Goal: Task Accomplishment & Management: Use online tool/utility

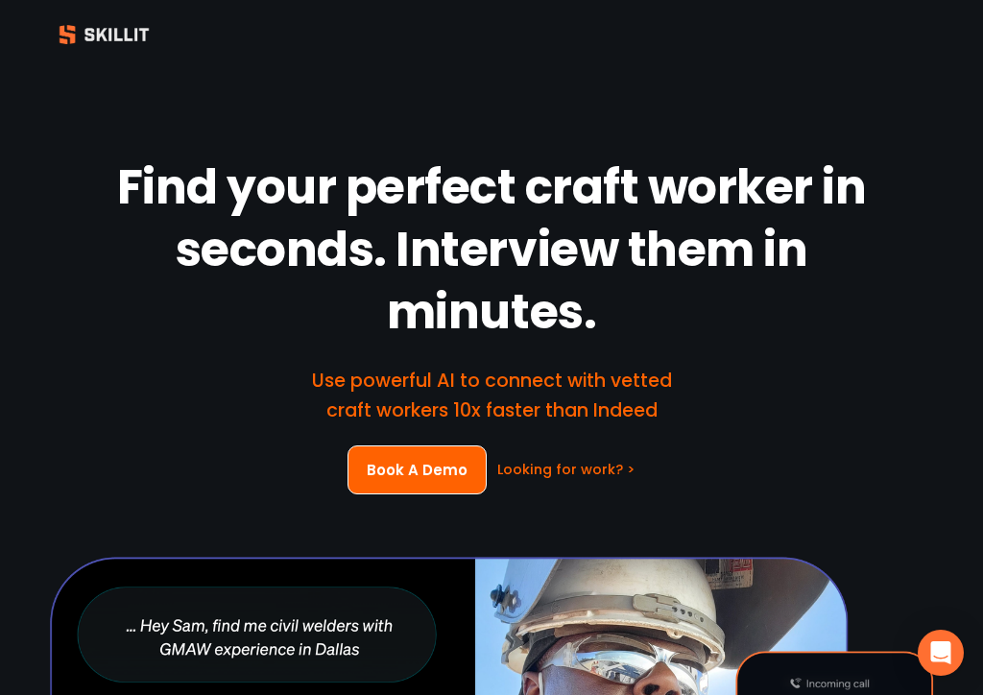
click at [974, 684] on div "Find your perfect craft worker in seconds. Interview them in minutes. Use power…" at bounding box center [491, 562] width 983 height 987
click at [964, 690] on div "Find your perfect craft worker in seconds. Interview them in minutes. Use power…" at bounding box center [491, 562] width 983 height 987
click at [955, 674] on div "Open Intercom Messenger" at bounding box center [941, 653] width 46 height 46
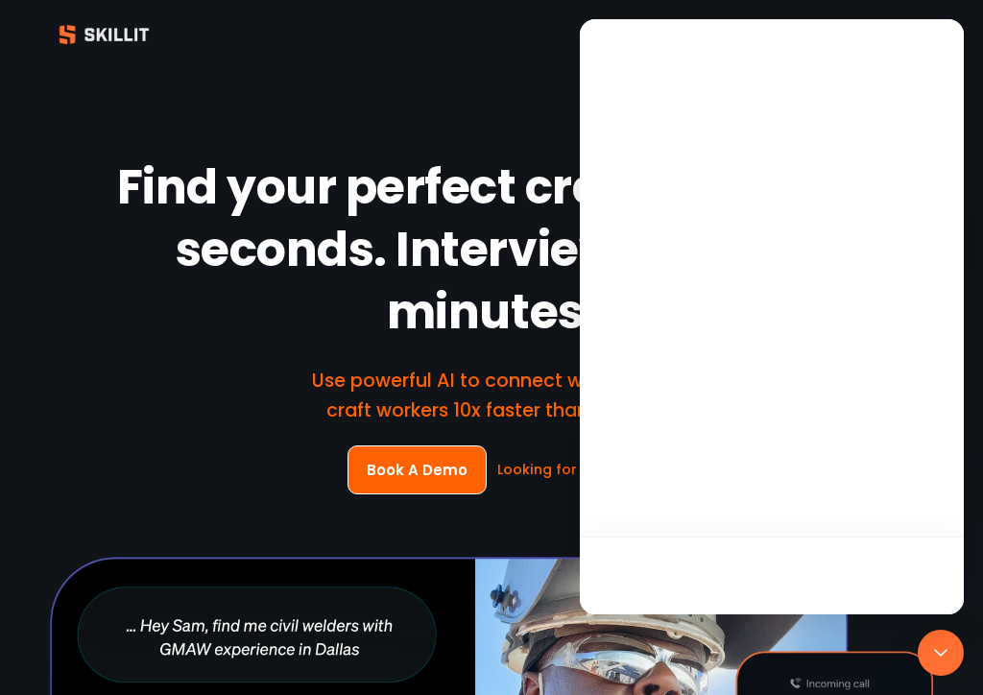
click at [964, 693] on div "Find your perfect craft worker in seconds. Interview them in minutes. Use power…" at bounding box center [491, 562] width 983 height 987
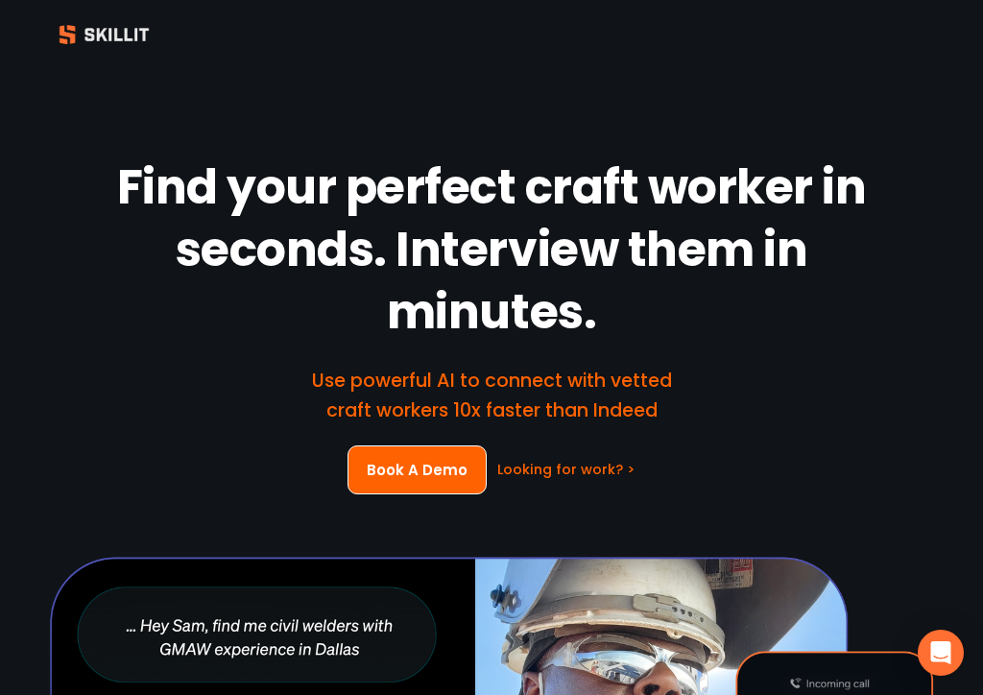
click at [952, 691] on div "Find your perfect craft worker in seconds. Interview them in minutes. Use power…" at bounding box center [491, 562] width 983 height 987
